Goal: Task Accomplishment & Management: Manage account settings

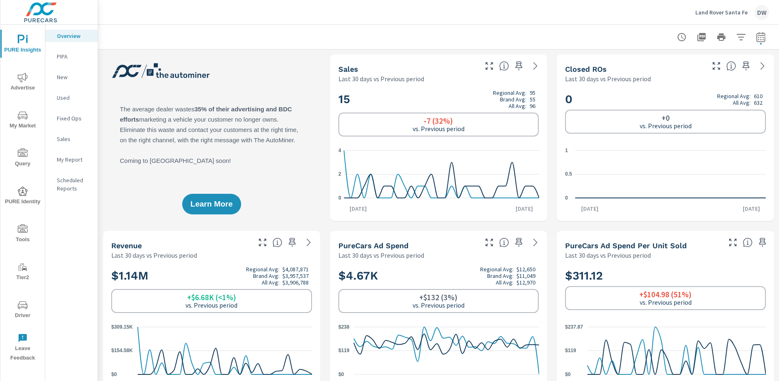
scroll to position [682, 0]
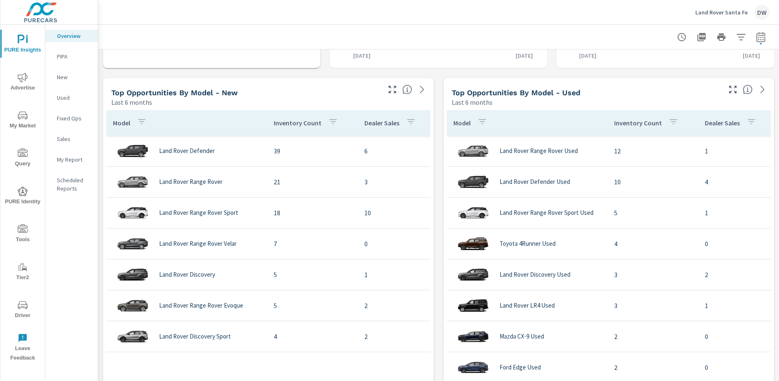
click at [715, 10] on p "Land Rover Santa Fe" at bounding box center [721, 12] width 52 height 7
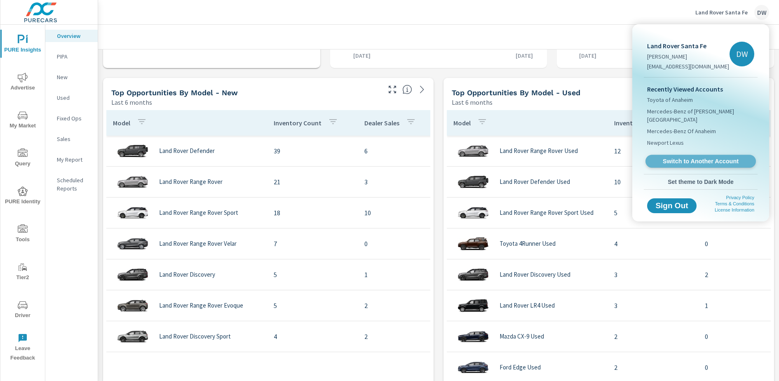
click at [684, 157] on span "Switch to Another Account" at bounding box center [700, 161] width 101 height 8
